Goal: Information Seeking & Learning: Learn about a topic

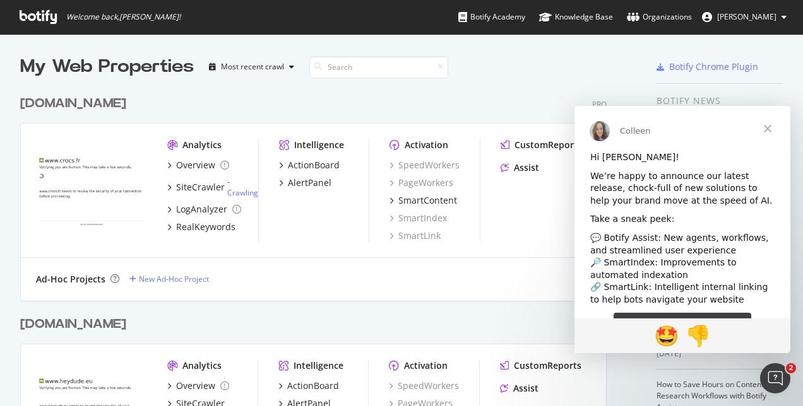
click at [44, 23] on icon at bounding box center [38, 17] width 37 height 14
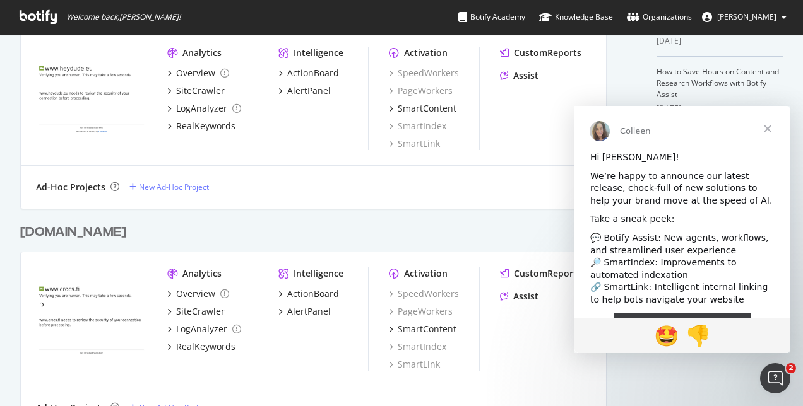
scroll to position [339, 0]
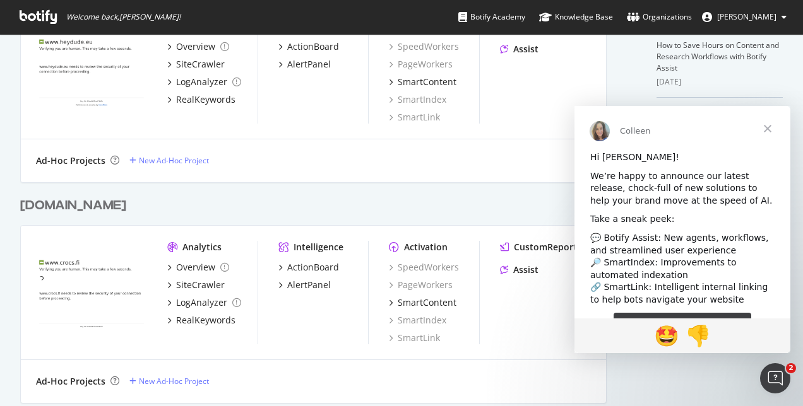
click at [757, 121] on span "Close" at bounding box center [767, 128] width 45 height 45
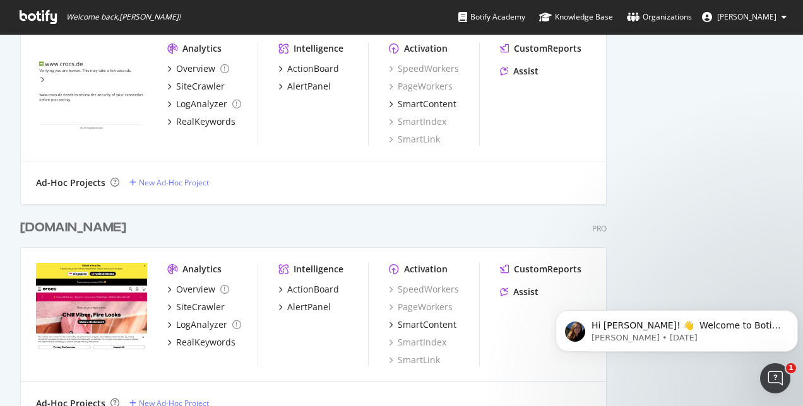
scroll to position [1157, 0]
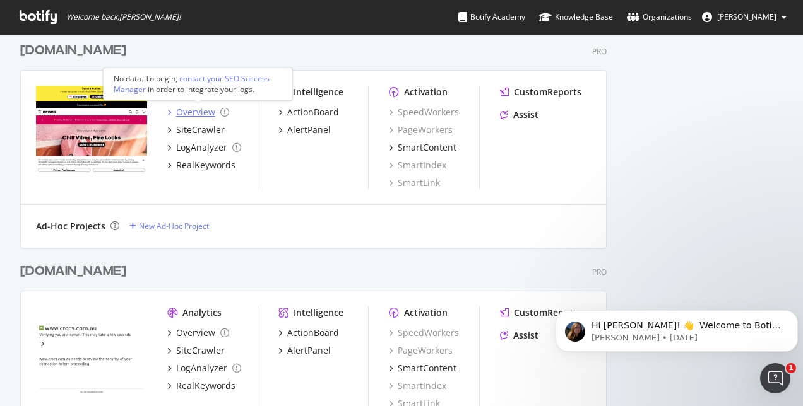
click at [200, 113] on div "Overview" at bounding box center [195, 112] width 39 height 13
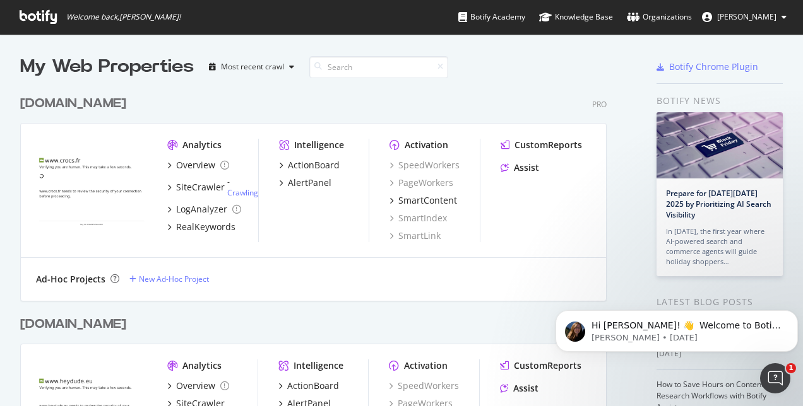
scroll to position [396, 783]
click at [316, 167] on div "ActionBoard" at bounding box center [314, 165] width 52 height 13
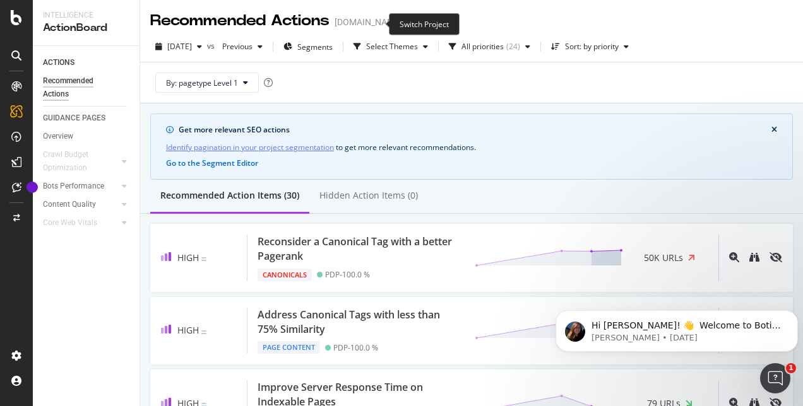
click at [407, 21] on icon "arrow-right-arrow-left" at bounding box center [411, 22] width 8 height 9
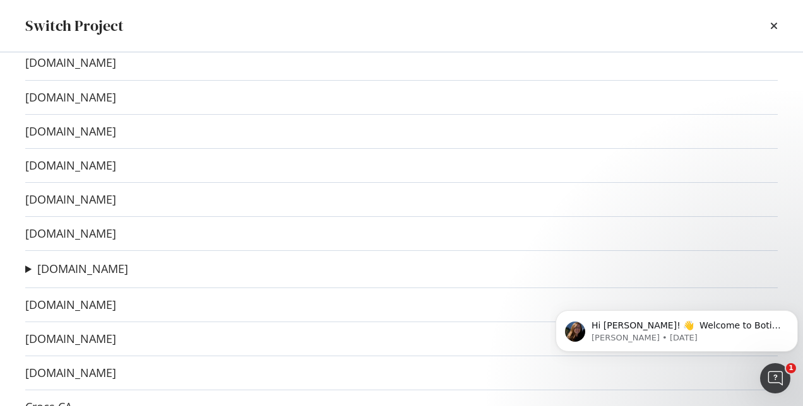
scroll to position [74, 0]
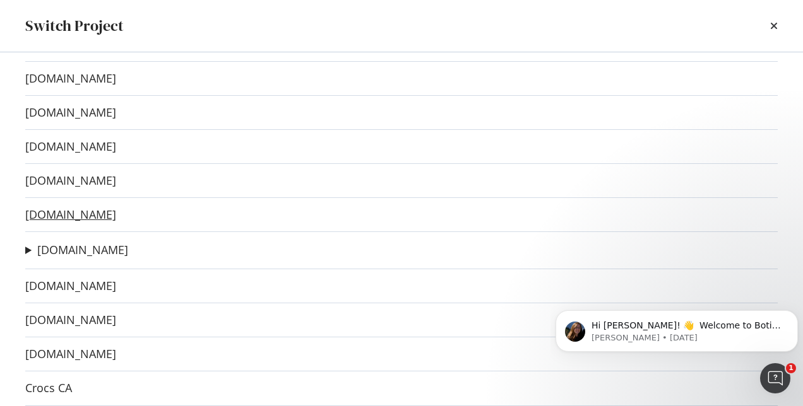
click at [64, 215] on link "[DOMAIN_NAME]" at bounding box center [70, 214] width 91 height 13
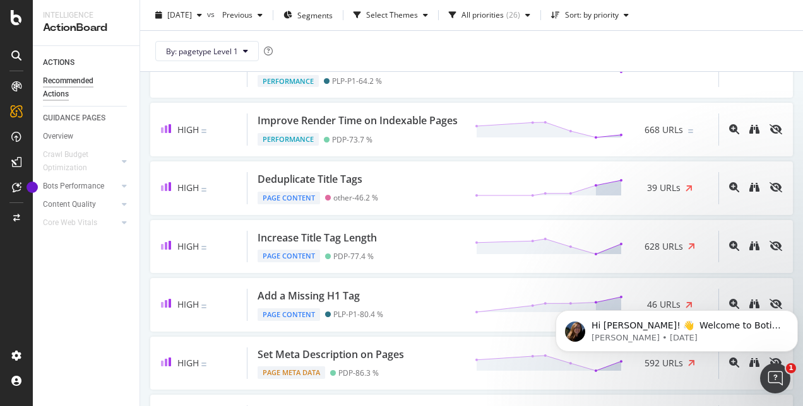
scroll to position [340, 0]
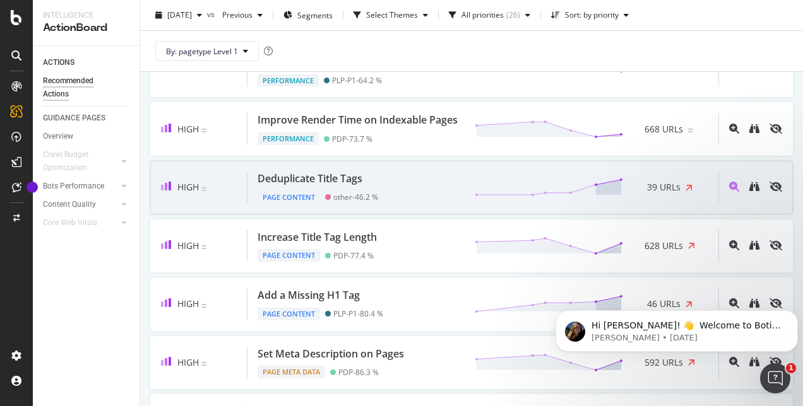
click at [360, 186] on div "Deduplicate Title Tags" at bounding box center [309, 179] width 105 height 15
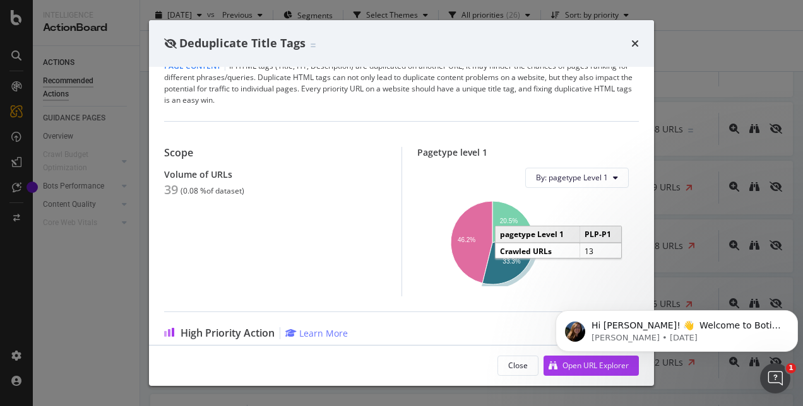
scroll to position [235, 0]
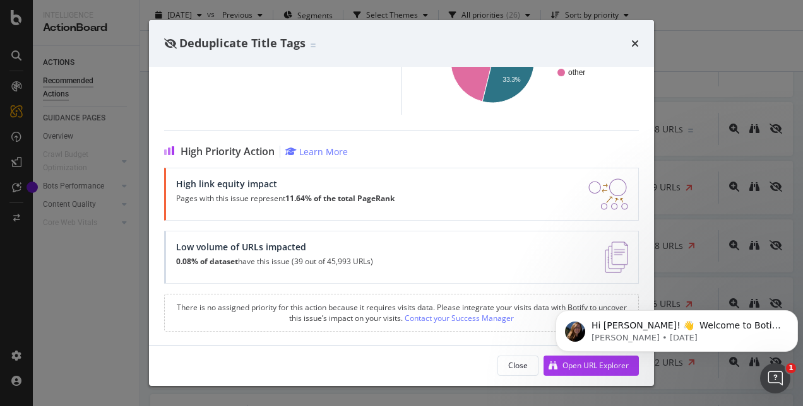
click at [442, 168] on div "High link equity impact Pages with this issue represent 11.64% of the total Pag…" at bounding box center [401, 194] width 474 height 53
click at [579, 367] on html "Hi Claire! 👋 Welcome to Botify chat support! Have a question? Reply to this mes…" at bounding box center [676, 328] width 252 height 88
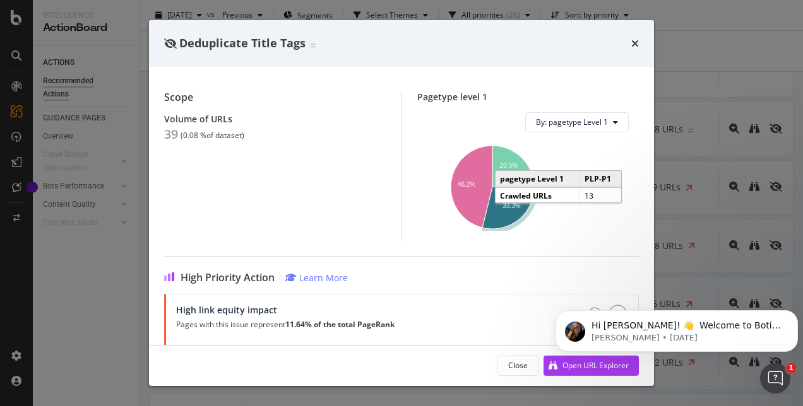
scroll to position [4, 0]
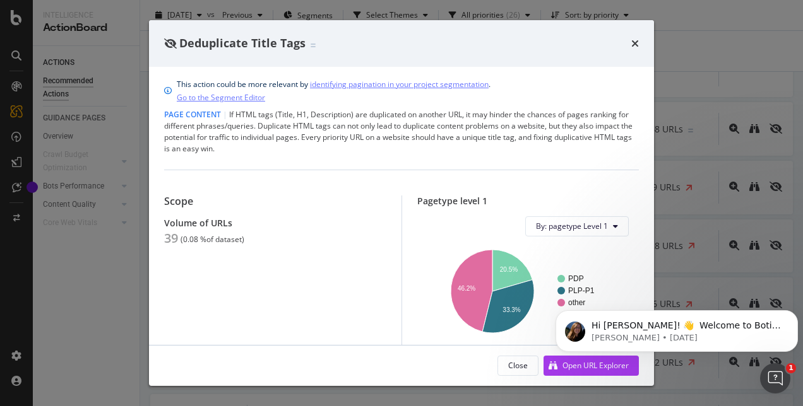
click at [495, 206] on div "By: pagetype Level 1 PDP PLP-P1 other 20.5% 46.2% 33.3% pagetype Level 1 Crawle…" at bounding box center [528, 281] width 222 height 150
click at [563, 230] on span "By: pagetype Level 1" at bounding box center [572, 226] width 72 height 11
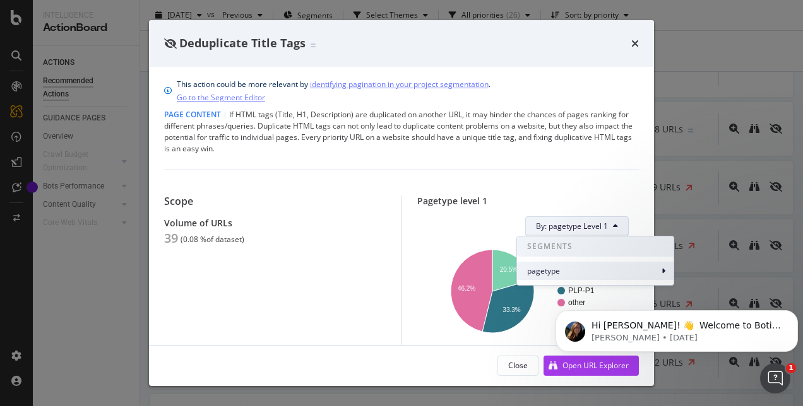
click at [560, 269] on span "pagetype" at bounding box center [592, 271] width 131 height 11
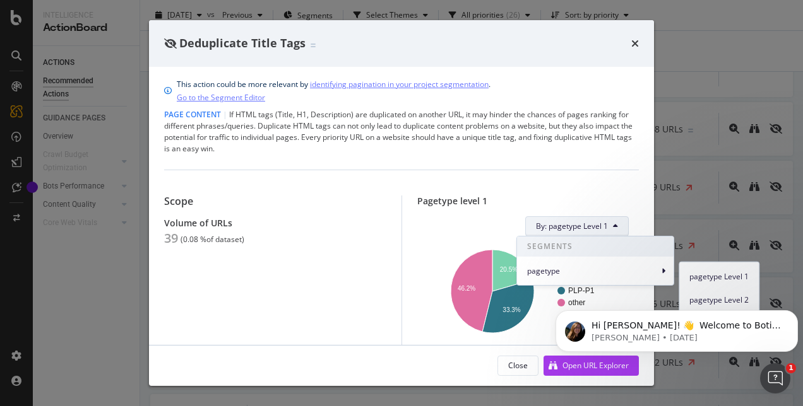
click at [723, 304] on body "Hi Claire! 👋 Welcome to Botify chat support! Have a question? Reply to this mes…" at bounding box center [676, 328] width 242 height 78
click at [723, 301] on body "Hi Claire! 👋 Welcome to Botify chat support! Have a question? Reply to this mes…" at bounding box center [676, 328] width 242 height 78
click at [420, 334] on div "By: pagetype Level 1 PDP PLP-P1 other 20.5% 46.2% 33.3% pagetype Level 1 Crawle…" at bounding box center [528, 281] width 222 height 150
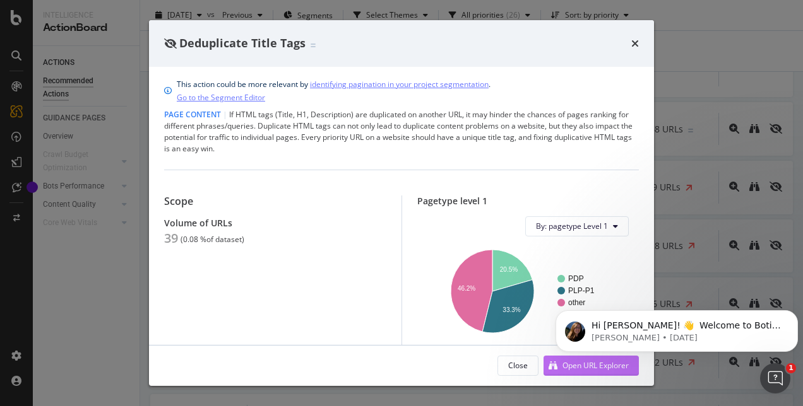
click at [553, 364] on icon "modal" at bounding box center [552, 366] width 9 height 9
click at [644, 38] on div "Deduplicate Title Tags" at bounding box center [401, 43] width 505 height 47
click at [640, 44] on div "Deduplicate Title Tags" at bounding box center [401, 43] width 505 height 47
click at [633, 47] on icon "times" at bounding box center [635, 43] width 8 height 10
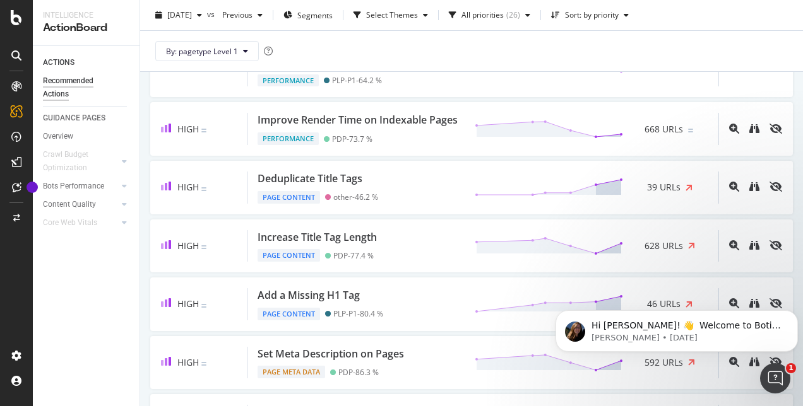
click at [633, 47] on div "By: pagetype Level 1" at bounding box center [471, 51] width 642 height 40
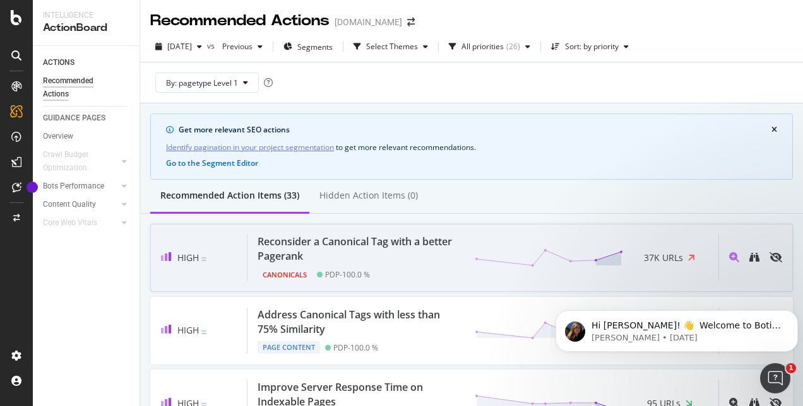
click at [319, 245] on div "Reconsider a Canonical Tag with a better Pagerank" at bounding box center [358, 249] width 202 height 29
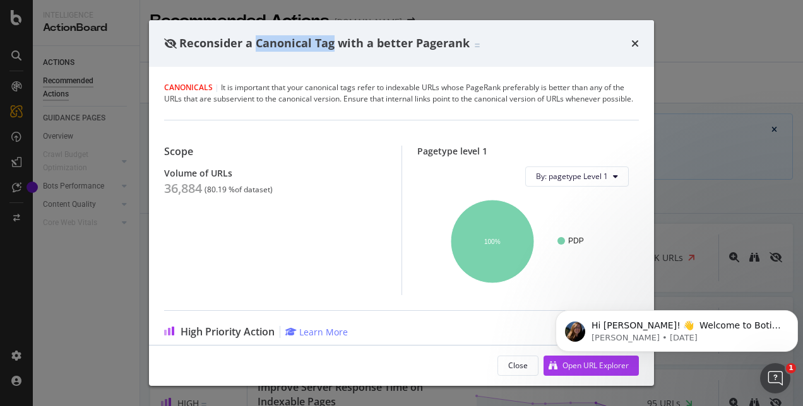
drag, startPoint x: 255, startPoint y: 39, endPoint x: 333, endPoint y: 40, distance: 78.2
click at [333, 40] on span "Reconsider a Canonical Tag with a better Pagerank" at bounding box center [324, 42] width 290 height 15
click at [647, 36] on div "Reconsider a Canonical Tag with a better Pagerank" at bounding box center [401, 43] width 505 height 47
click at [631, 43] on icon "times" at bounding box center [635, 43] width 8 height 10
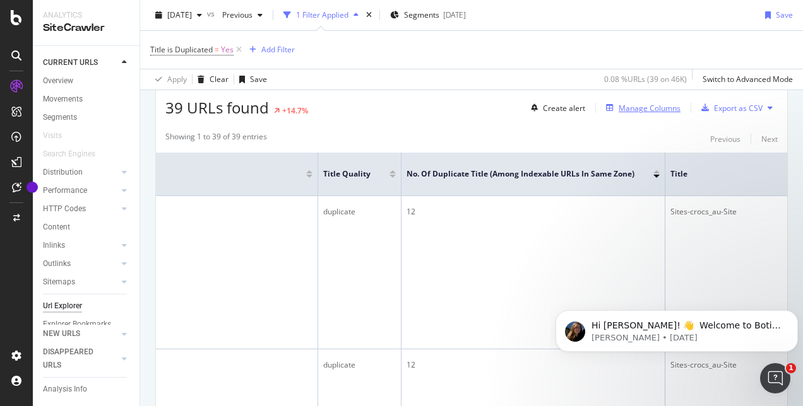
scroll to position [0, 143]
click at [623, 109] on div "Manage Columns" at bounding box center [649, 108] width 62 height 11
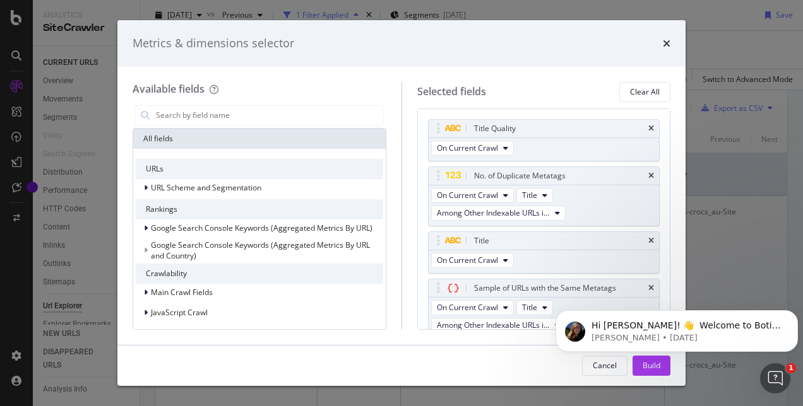
click at [657, 44] on div "Metrics & dimensions selector" at bounding box center [402, 43] width 538 height 16
click at [665, 44] on icon "times" at bounding box center [667, 43] width 8 height 10
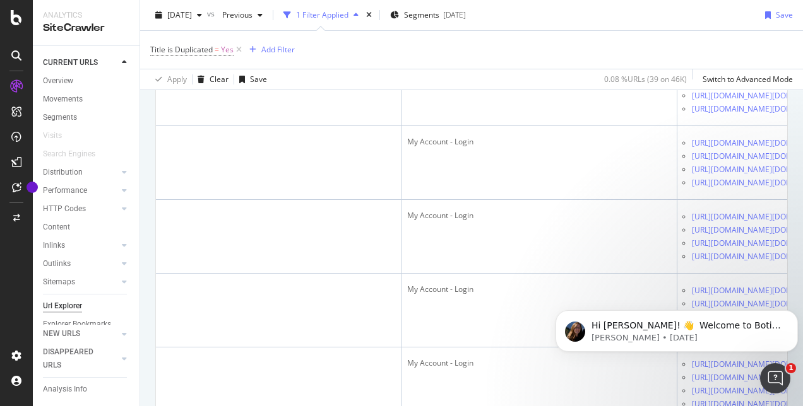
scroll to position [2212, 0]
